Goal: Find specific page/section: Find specific page/section

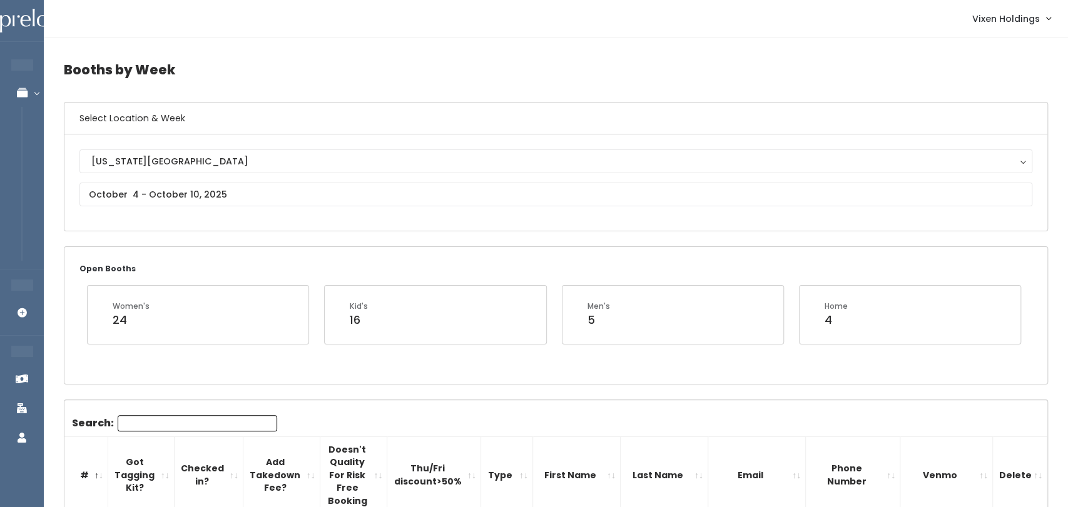
click at [115, 54] on h4 "Booths by Week" at bounding box center [556, 70] width 984 height 34
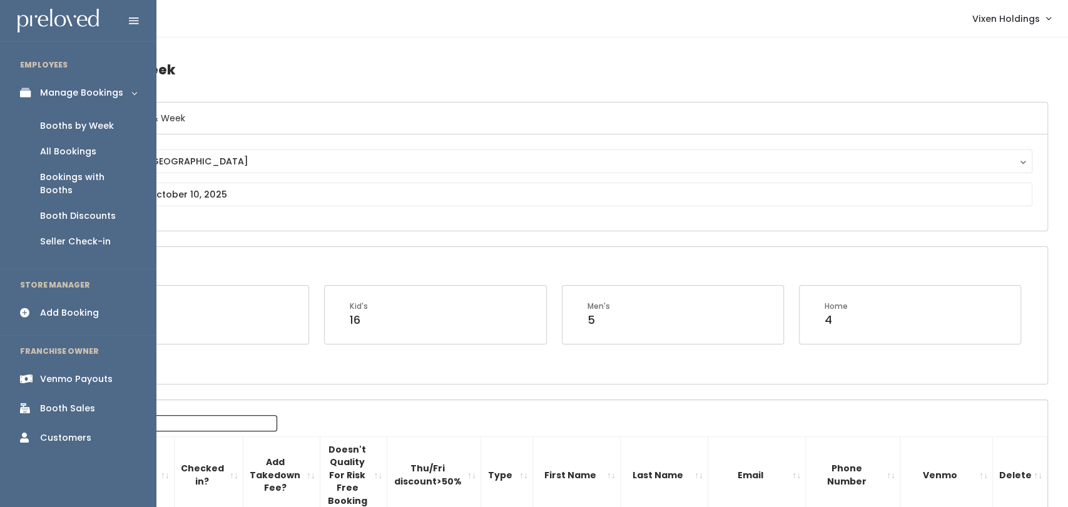
click at [6, 174] on link "Bookings with Booths" at bounding box center [78, 183] width 156 height 39
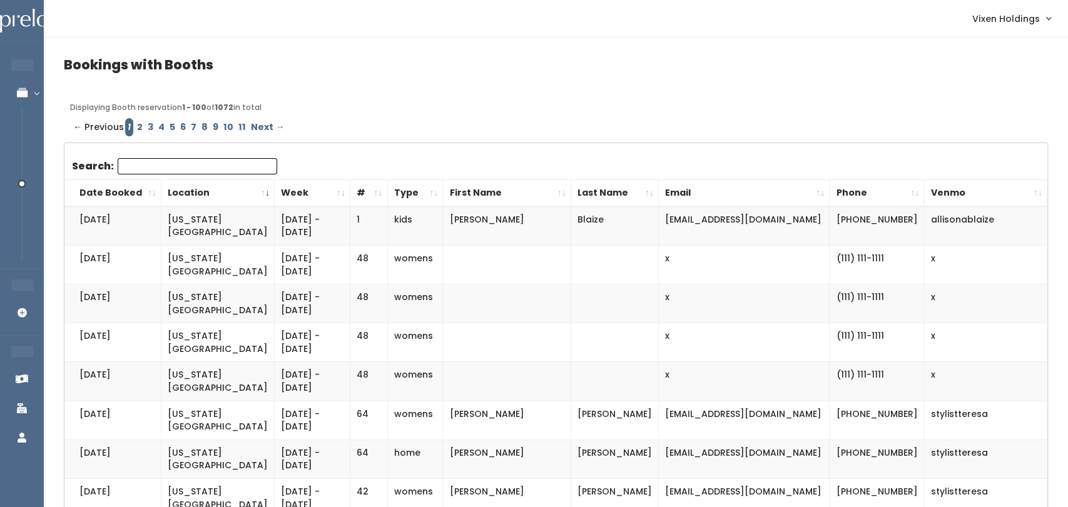
click at [792, 250] on td "x" at bounding box center [744, 265] width 171 height 39
click at [1053, 3] on nav "Vixen Holdings My bookings Account settings Logout" at bounding box center [556, 19] width 1024 height 38
